Goal: Task Accomplishment & Management: Manage account settings

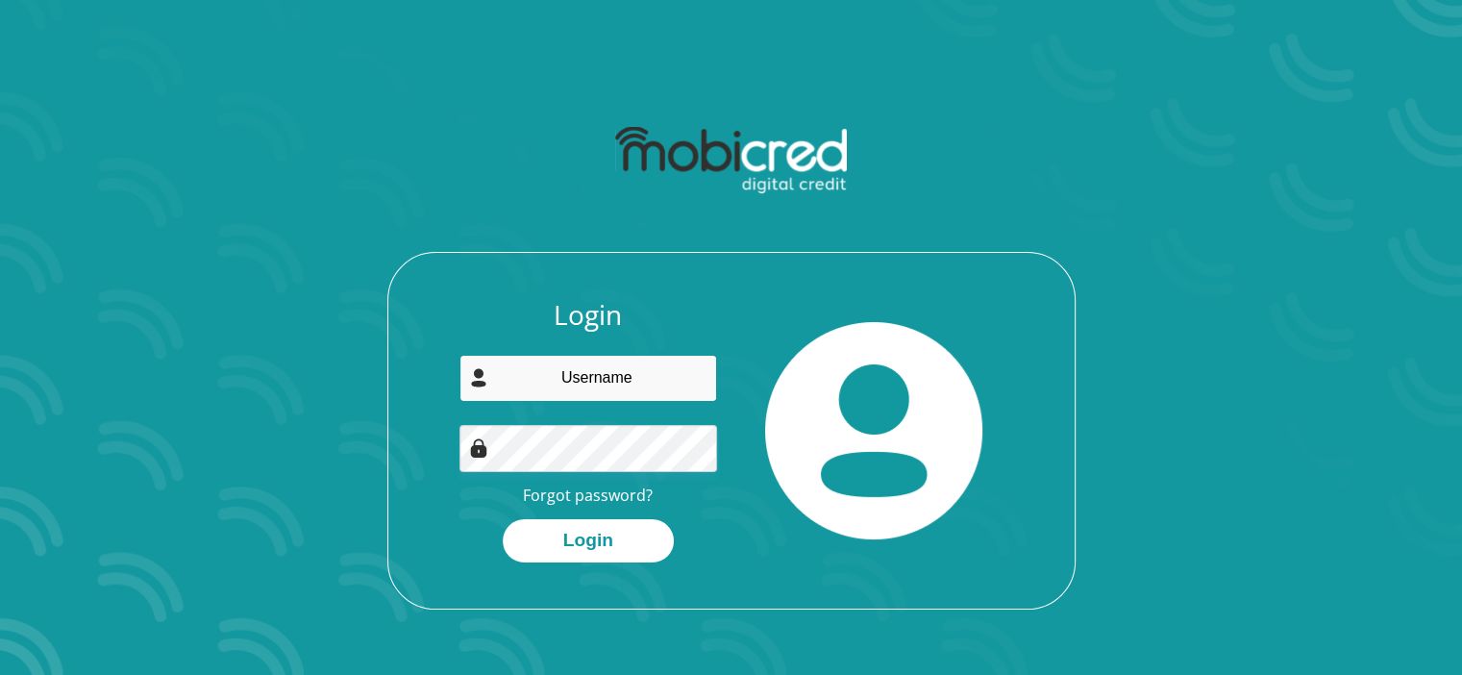
click at [589, 376] on input "email" at bounding box center [589, 378] width 258 height 47
type input "[EMAIL_ADDRESS][PERSON_NAME][DOMAIN_NAME]"
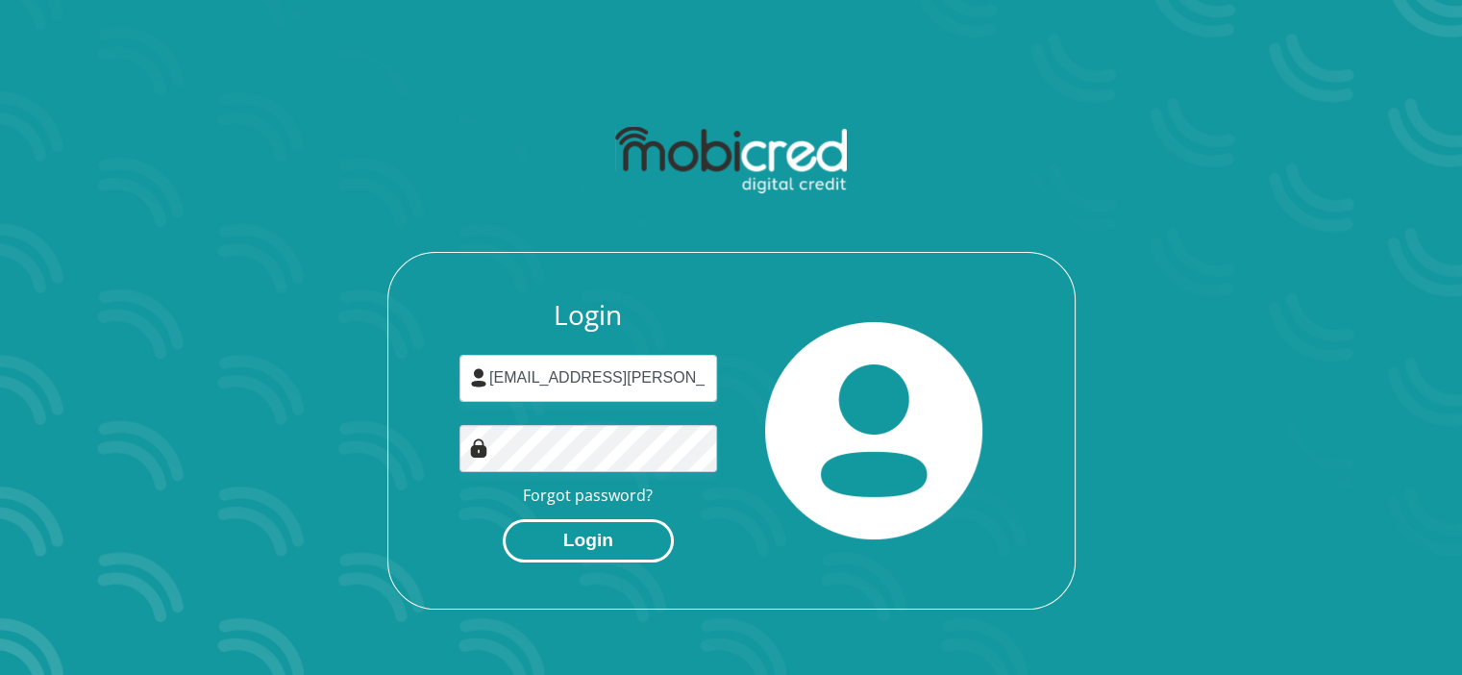
click at [599, 537] on button "Login" at bounding box center [588, 540] width 171 height 43
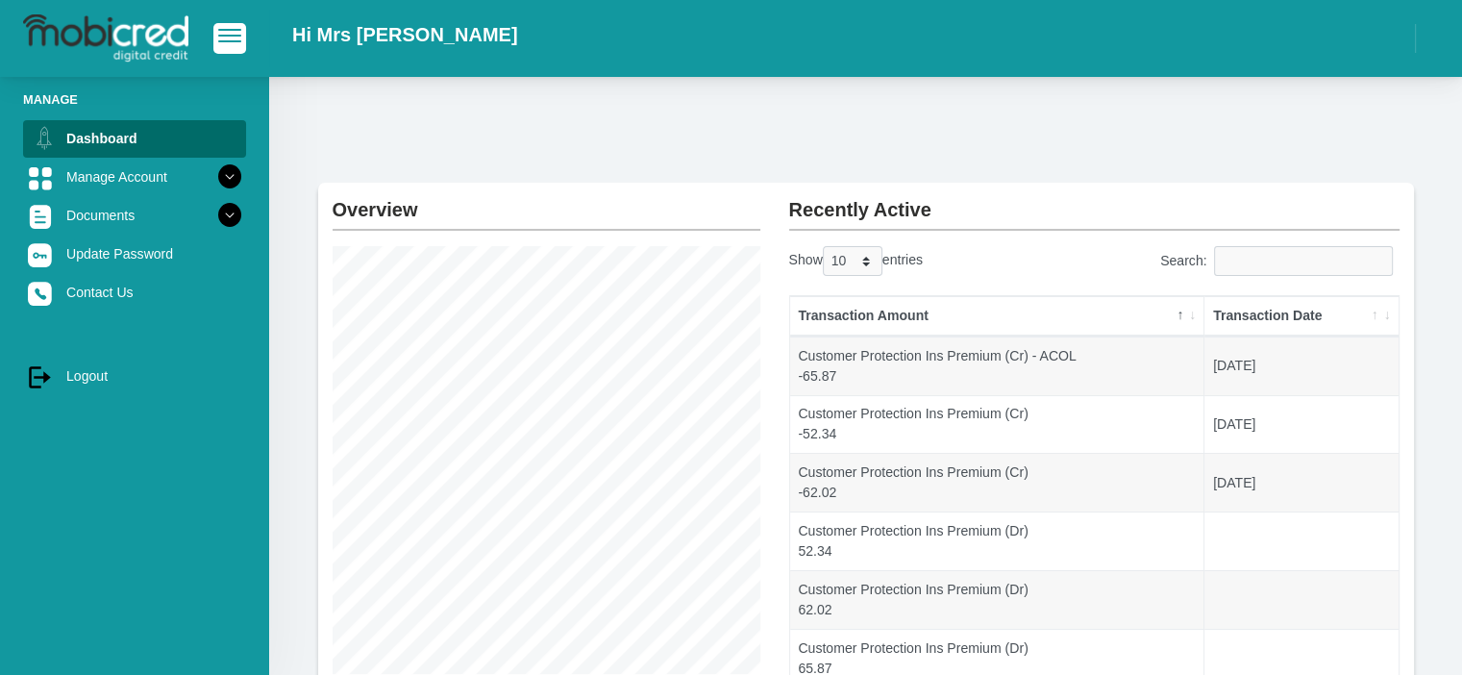
click at [1293, 308] on th "Transaction Date" at bounding box center [1301, 316] width 193 height 40
click at [1312, 316] on th "Transaction Date" at bounding box center [1301, 316] width 193 height 40
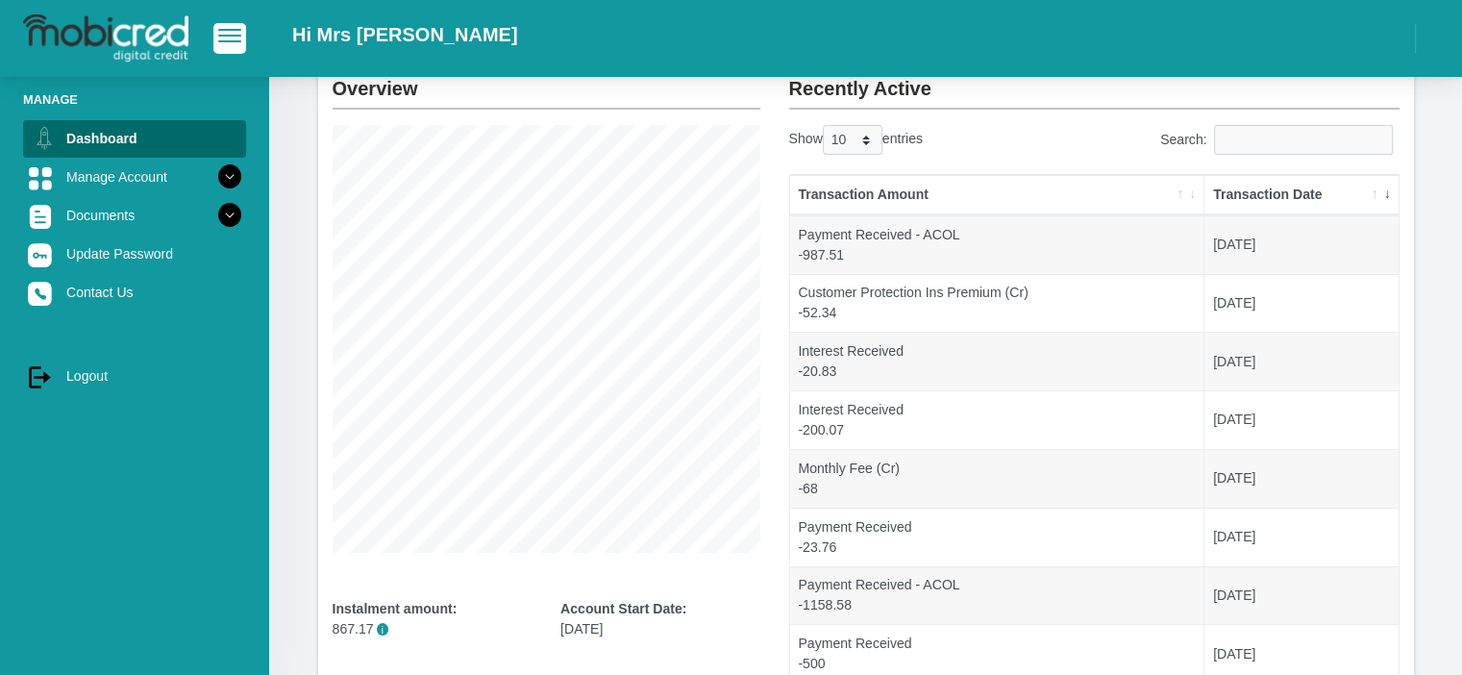
scroll to position [119, 0]
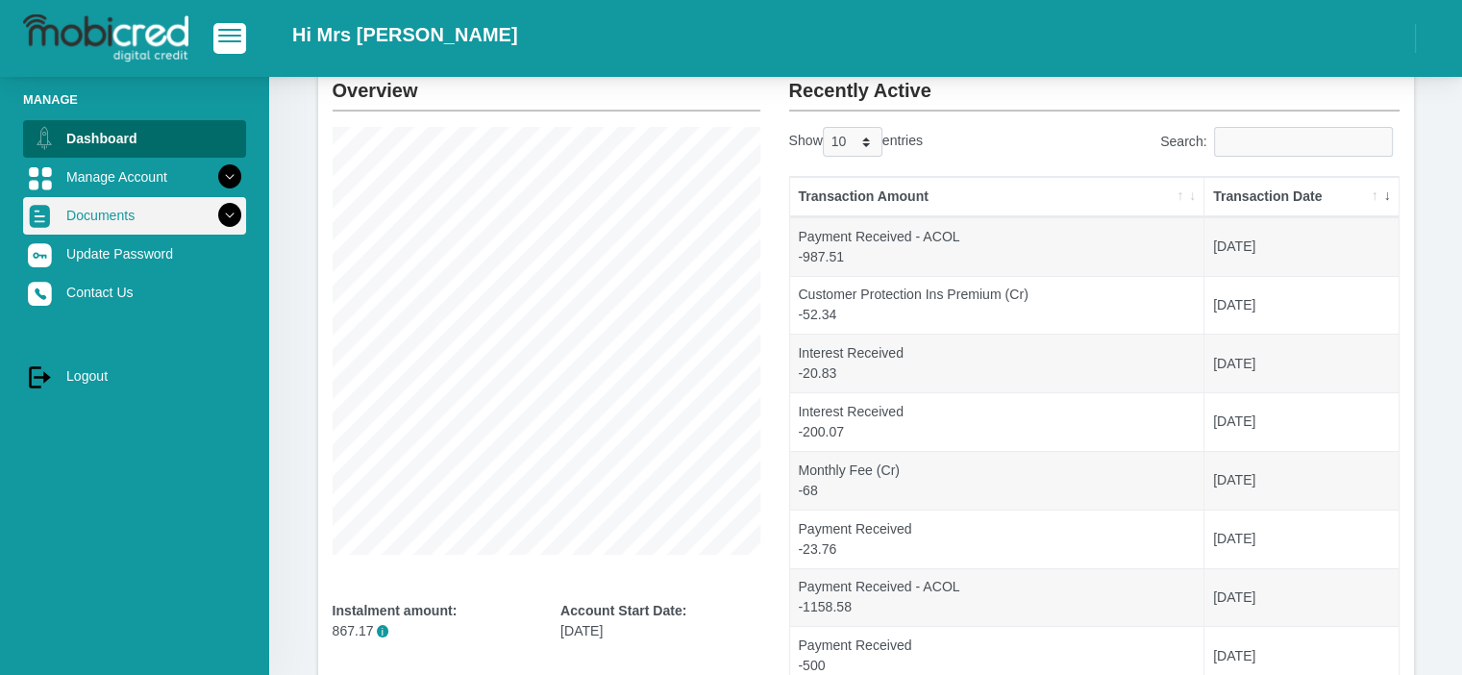
click at [215, 222] on icon at bounding box center [229, 215] width 33 height 33
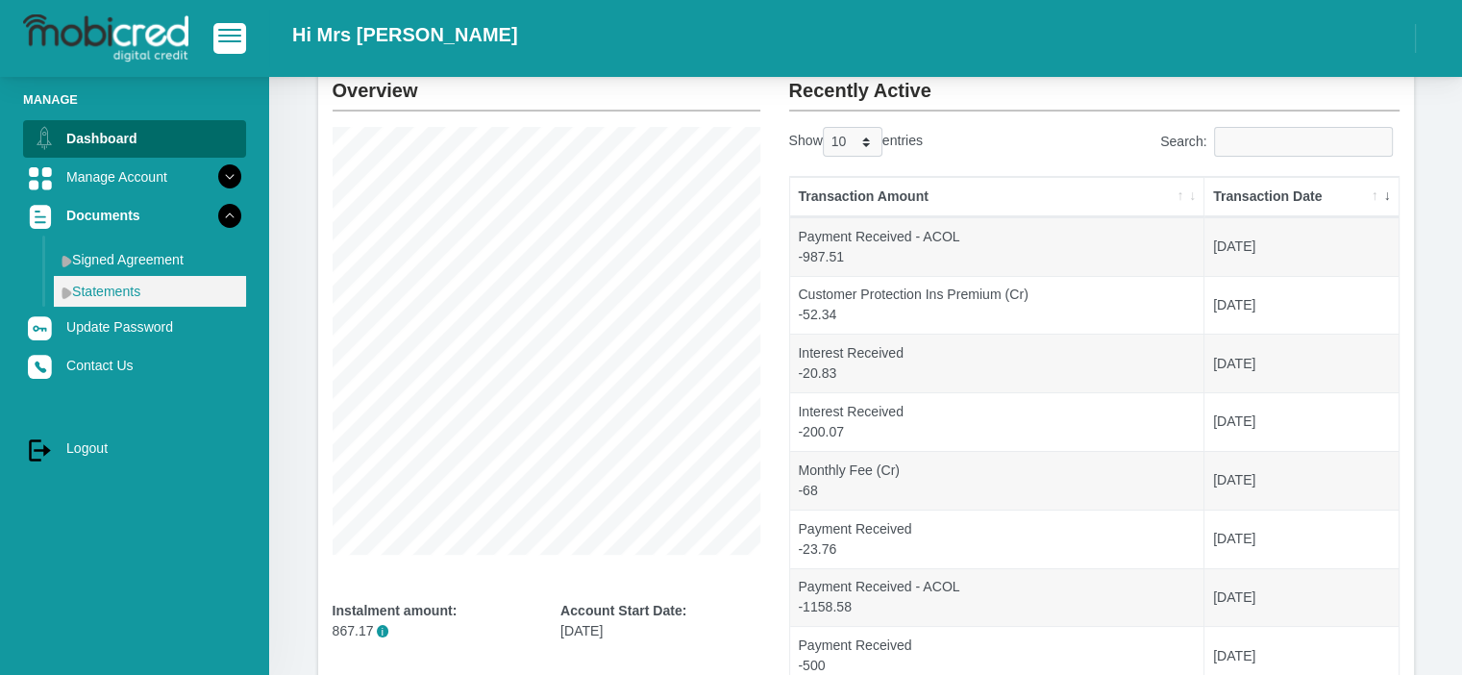
click at [143, 289] on link "Statements" at bounding box center [150, 291] width 192 height 31
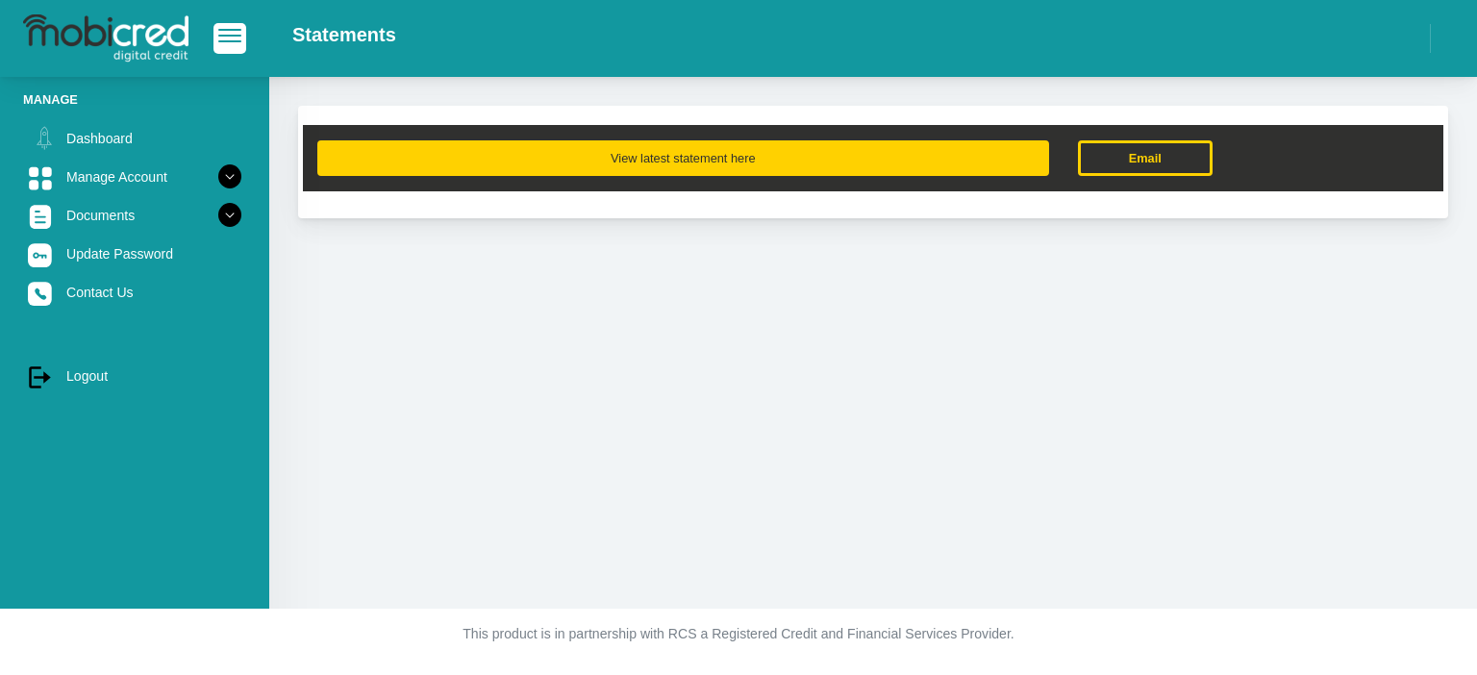
click at [787, 167] on button "View latest statement here" at bounding box center [683, 158] width 732 height 36
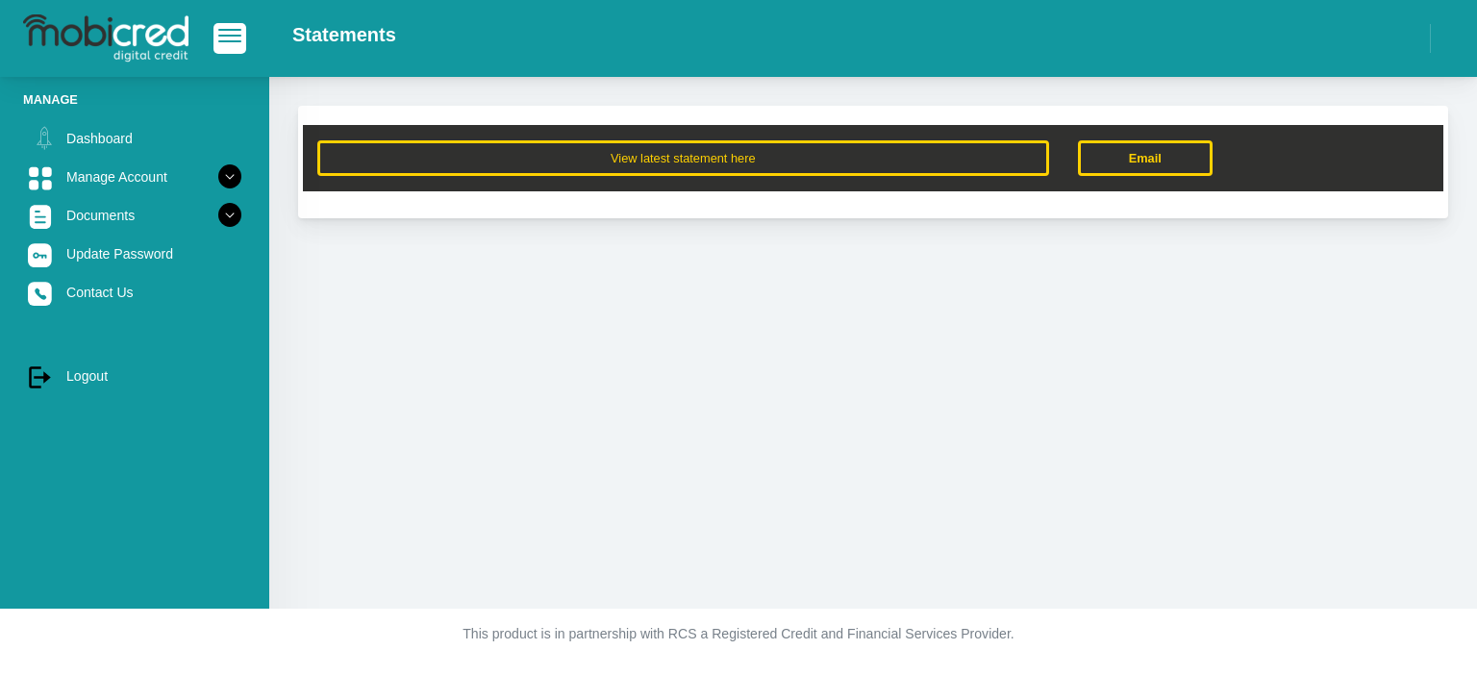
click at [1476, 327] on div "View latest statement here Email" at bounding box center [872, 343] width 1207 height 532
drag, startPoint x: 1447, startPoint y: 462, endPoint x: 1455, endPoint y: 266, distance: 196.3
click at [1455, 266] on div "View latest statement here Email" at bounding box center [872, 343] width 1207 height 532
click at [89, 380] on link "log out Logout" at bounding box center [134, 376] width 223 height 37
